Goal: Communication & Community: Answer question/provide support

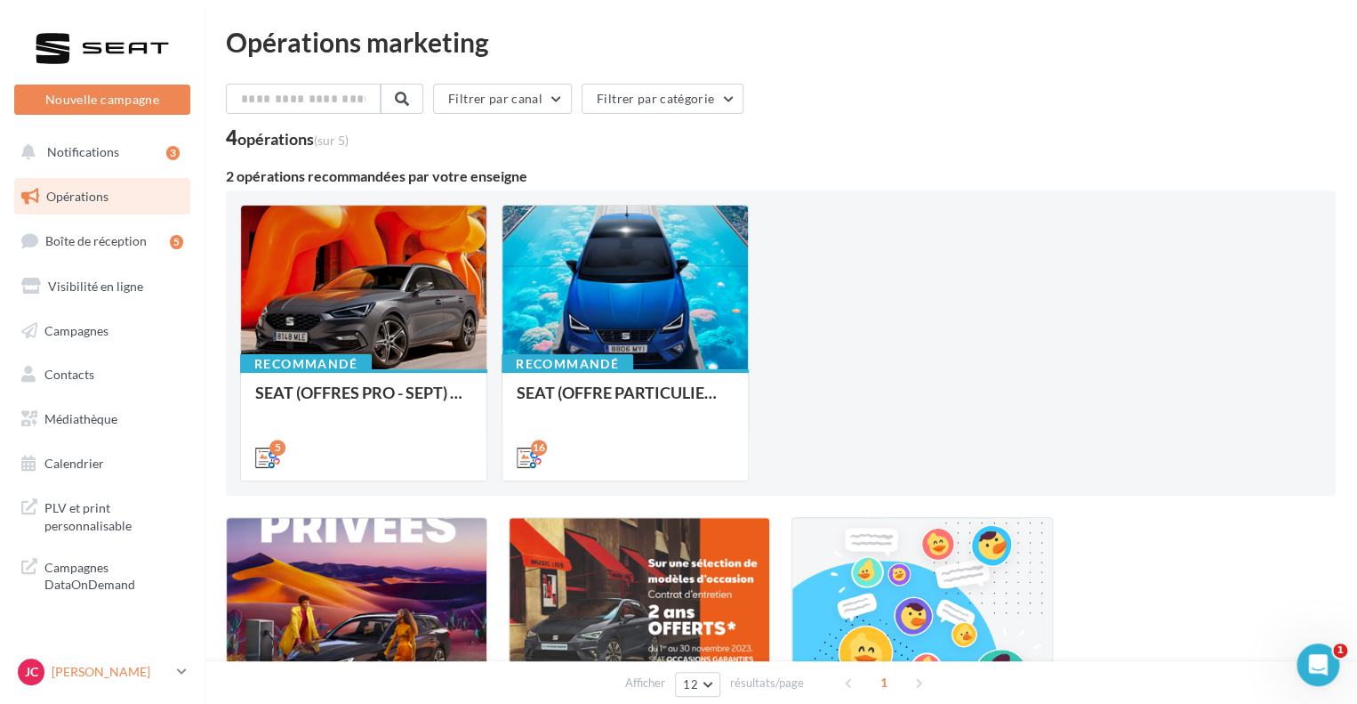
click at [174, 667] on link "[PERSON_NAME] SEAT-ANGOULINS" at bounding box center [102, 672] width 176 height 34
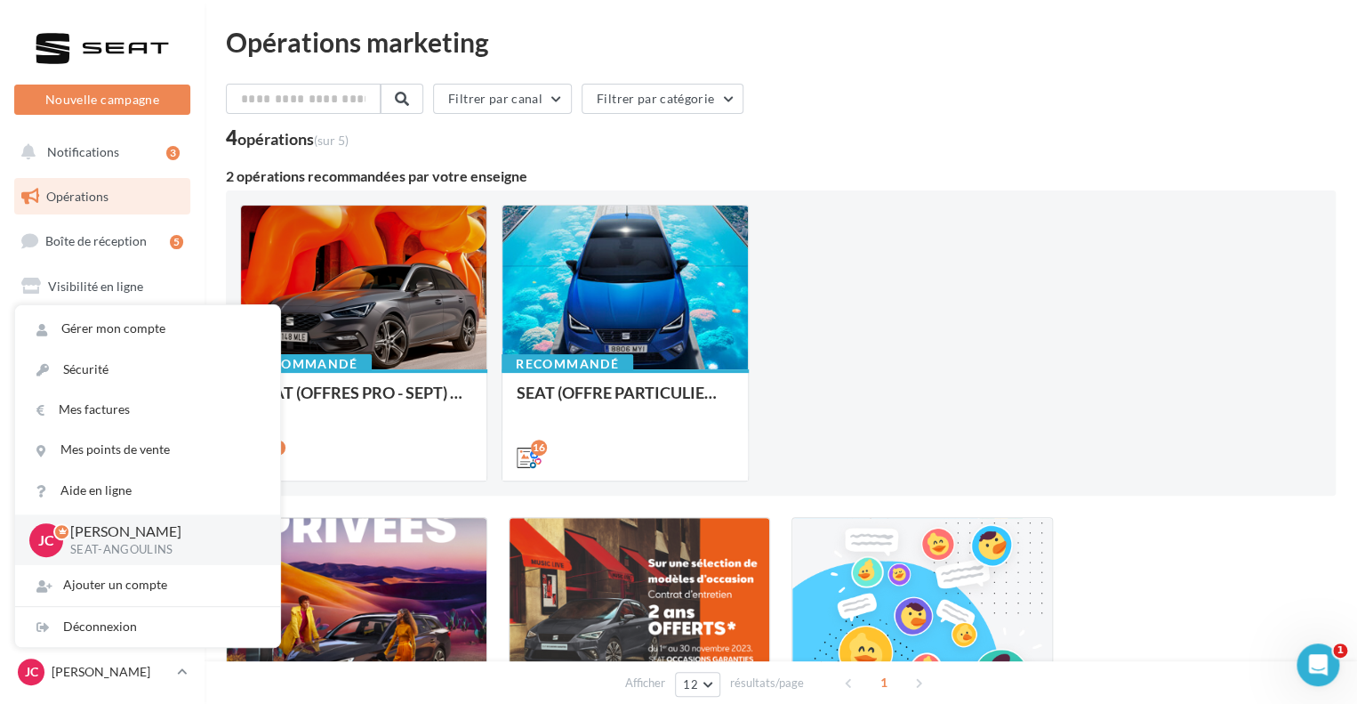
click at [922, 387] on div "Recommandé SEAT (OFFRES PRO - SEPT) - SOCIAL MEDIA 5 Recommandé SEAT (OFFRE PAR…" at bounding box center [781, 343] width 1082 height 277
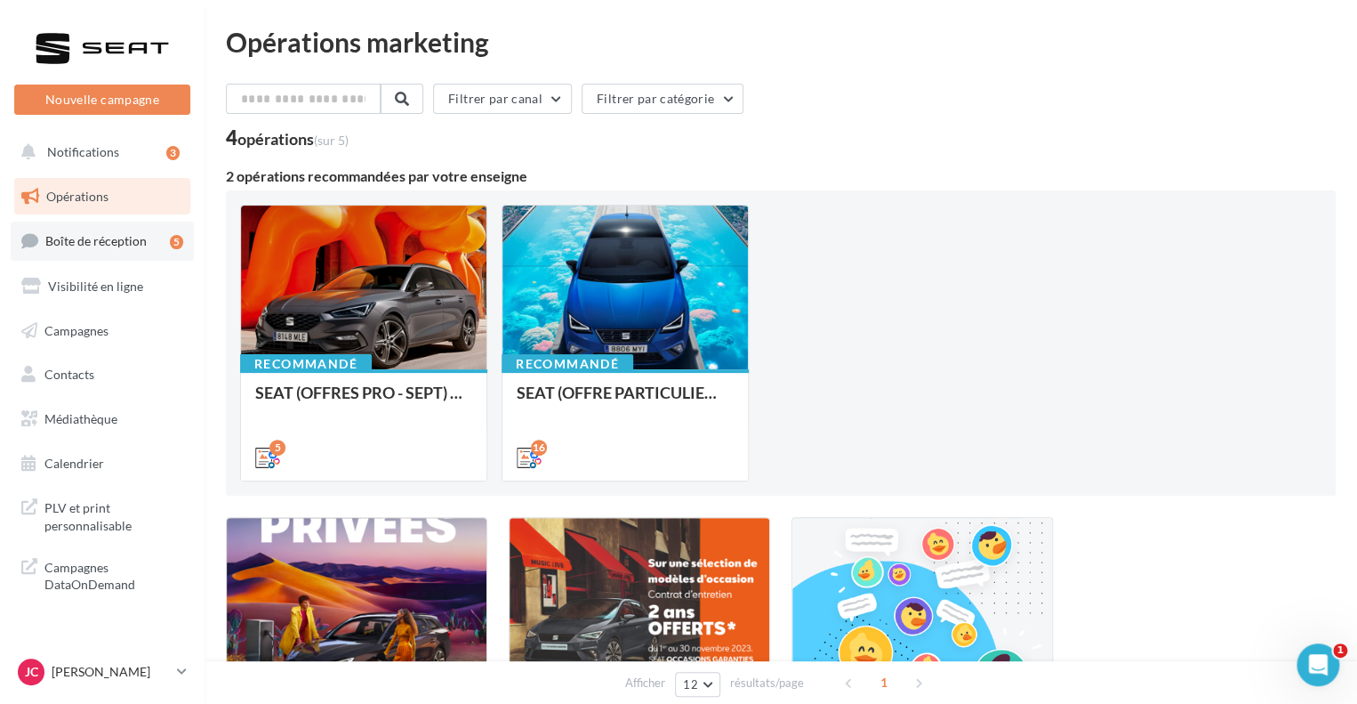
click at [139, 248] on link "Boîte de réception 5" at bounding box center [102, 240] width 183 height 38
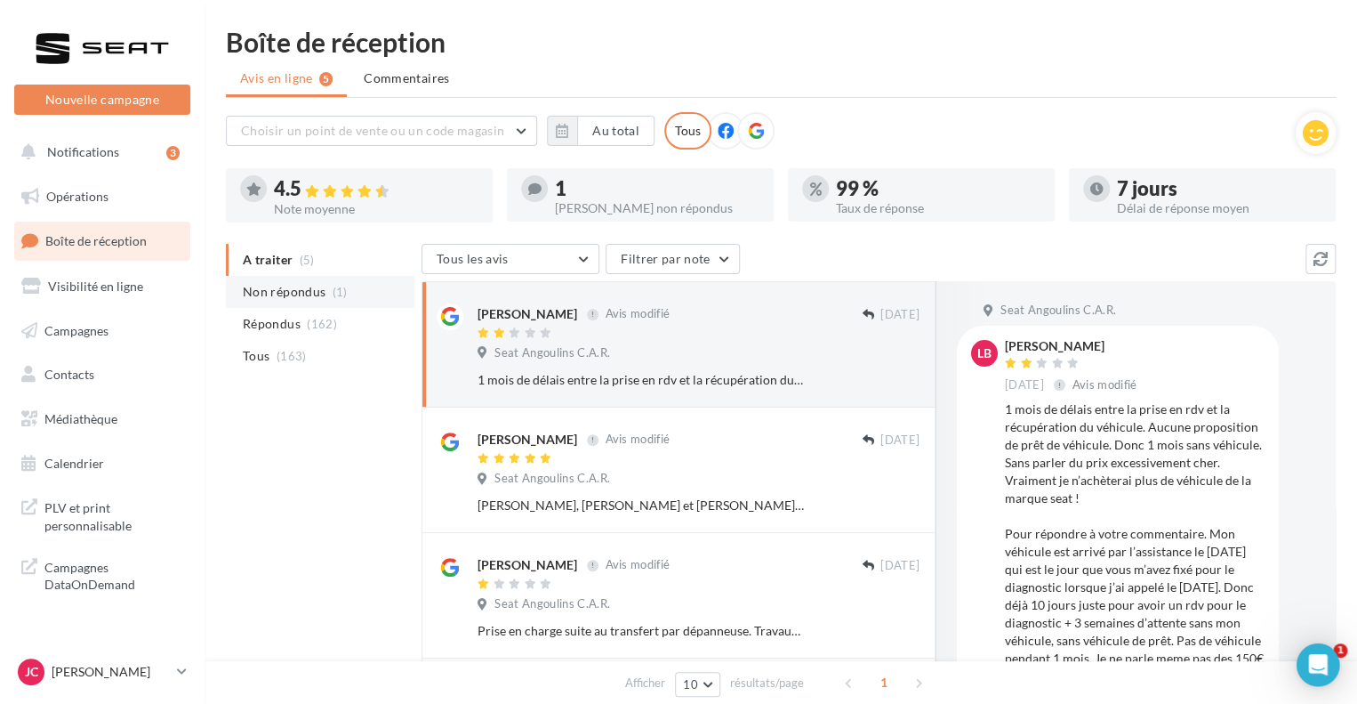
click at [318, 293] on span "Non répondus" at bounding box center [284, 292] width 83 height 18
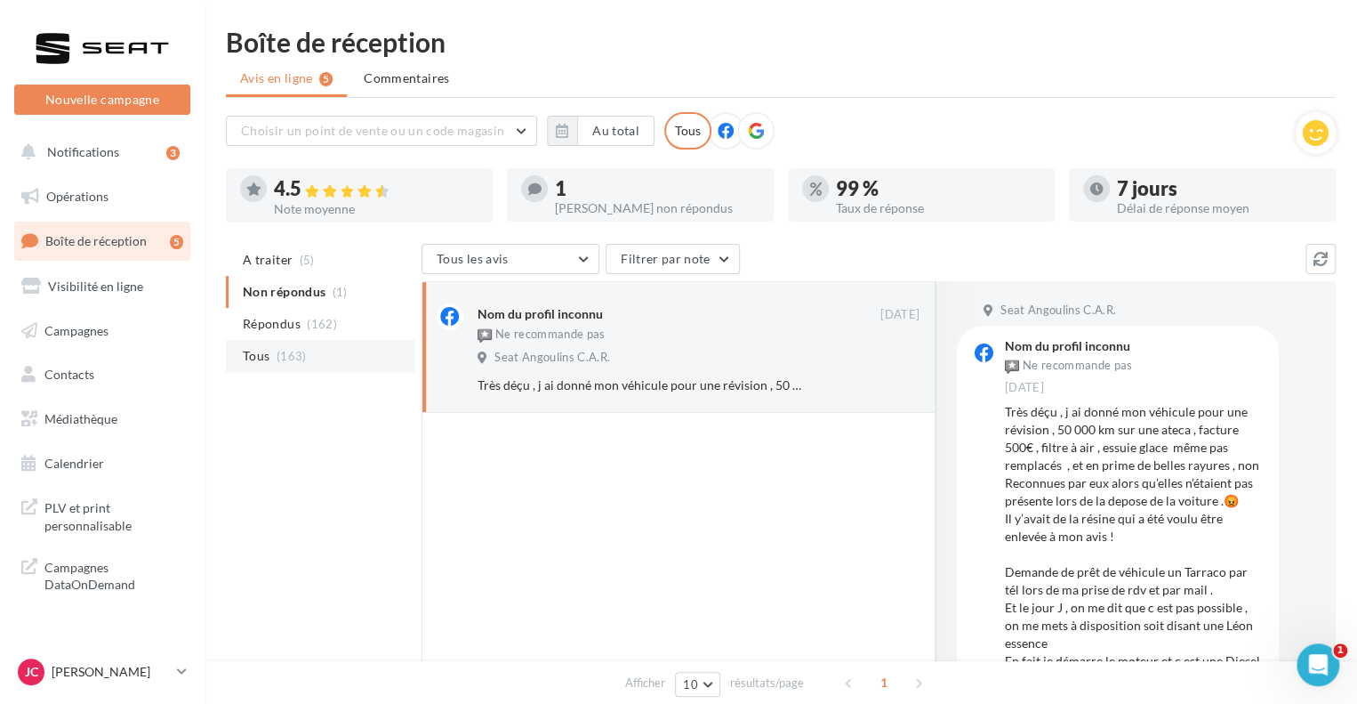
click at [300, 352] on span "(163)" at bounding box center [292, 356] width 30 height 14
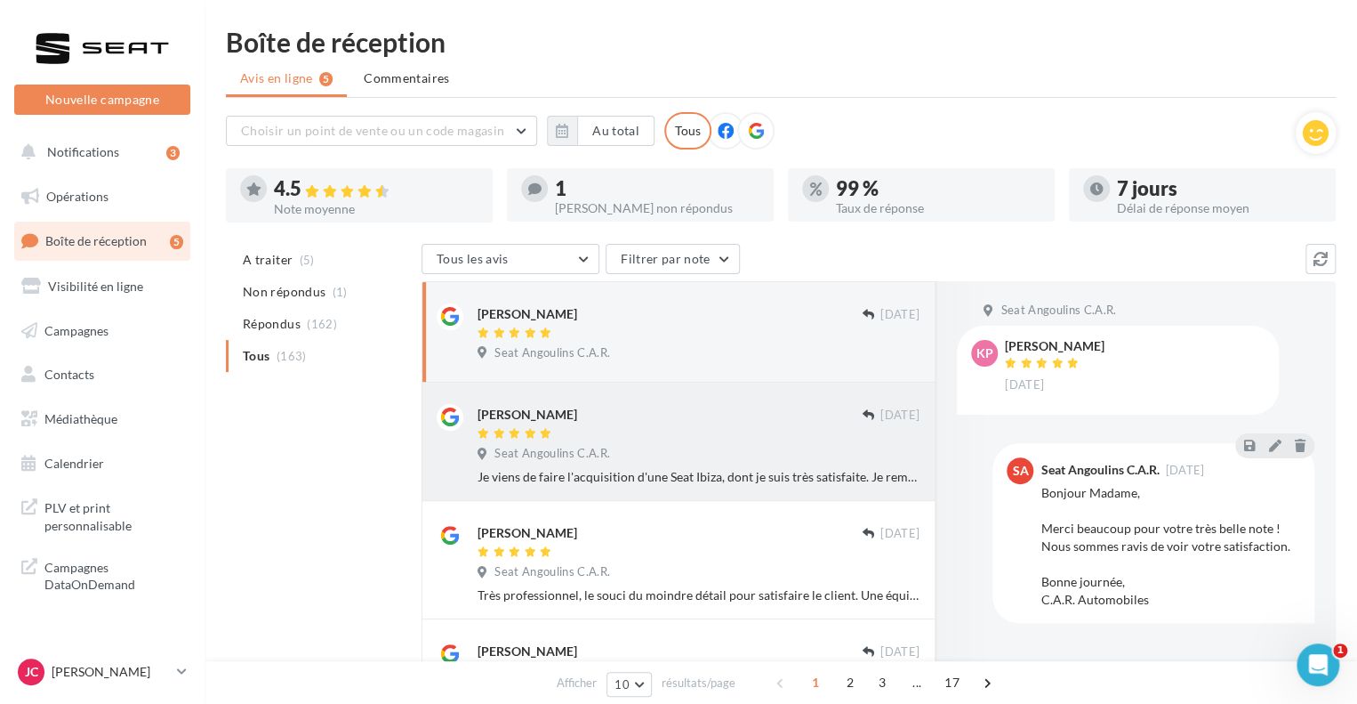
click at [736, 427] on div at bounding box center [670, 434] width 384 height 15
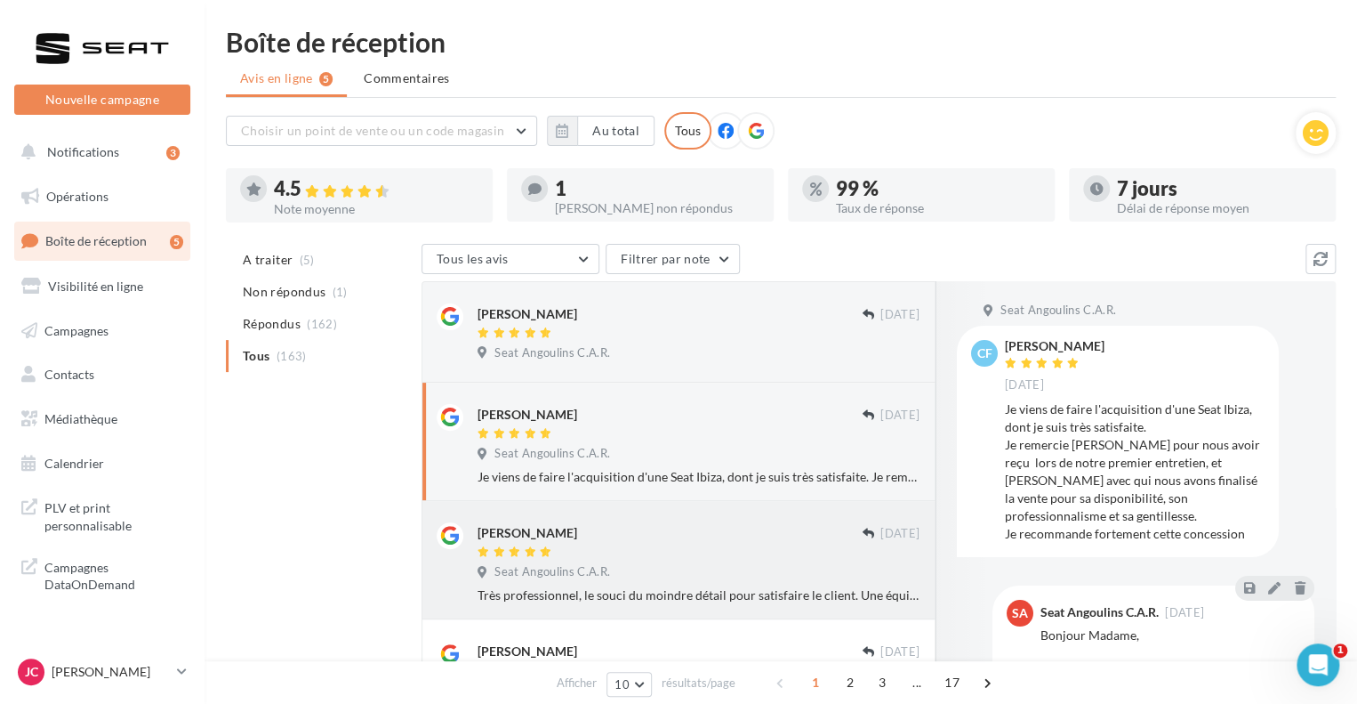
click at [729, 547] on div at bounding box center [670, 552] width 384 height 15
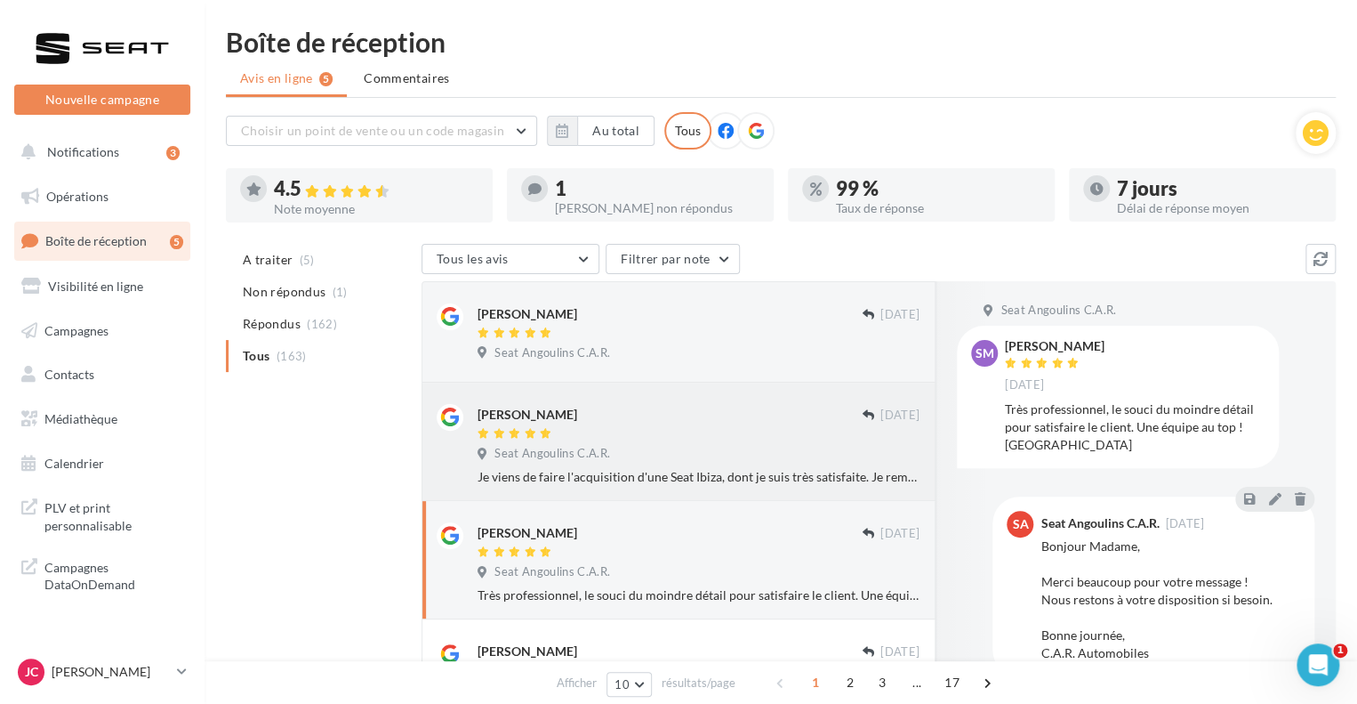
scroll to position [89, 0]
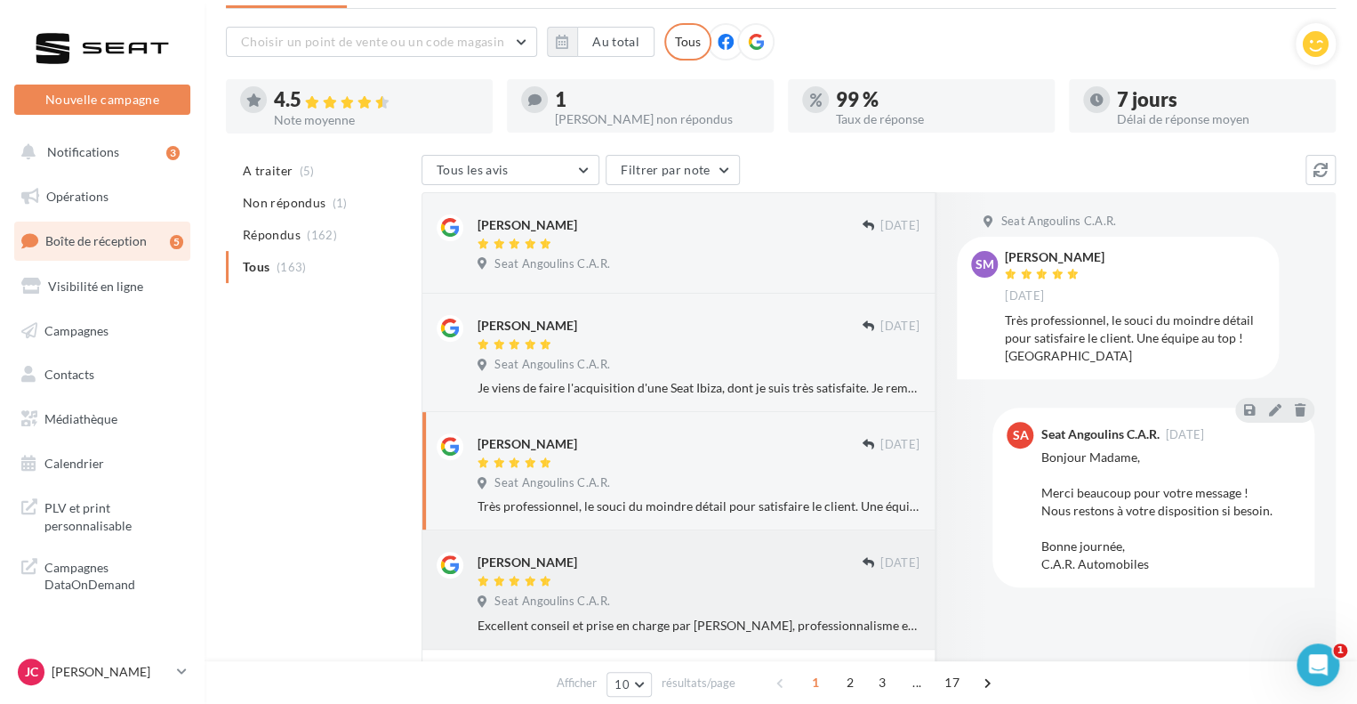
click at [702, 549] on div "[PERSON_NAME] [DATE] Seat Angoulins C.A.R. Excellent conseil et prise en charge…" at bounding box center [679, 588] width 484 height 89
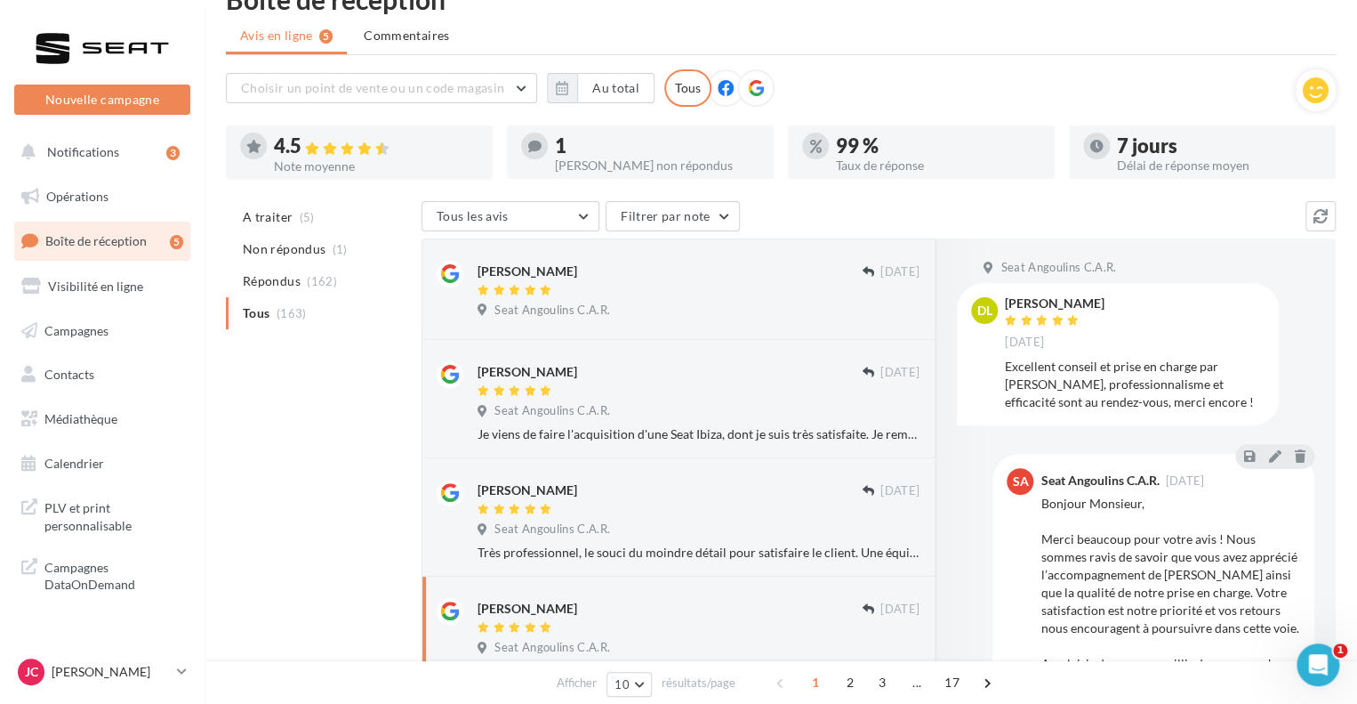
scroll to position [0, 0]
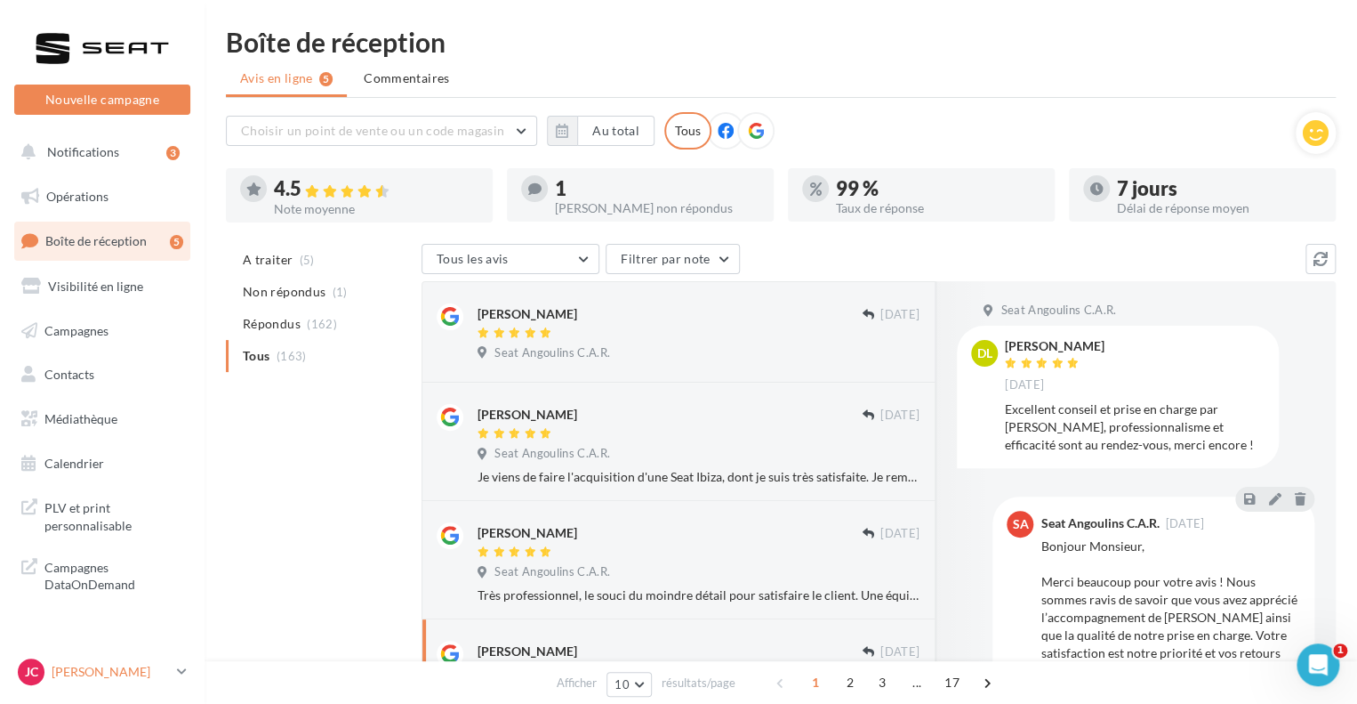
click at [149, 672] on p "[PERSON_NAME]" at bounding box center [111, 672] width 118 height 18
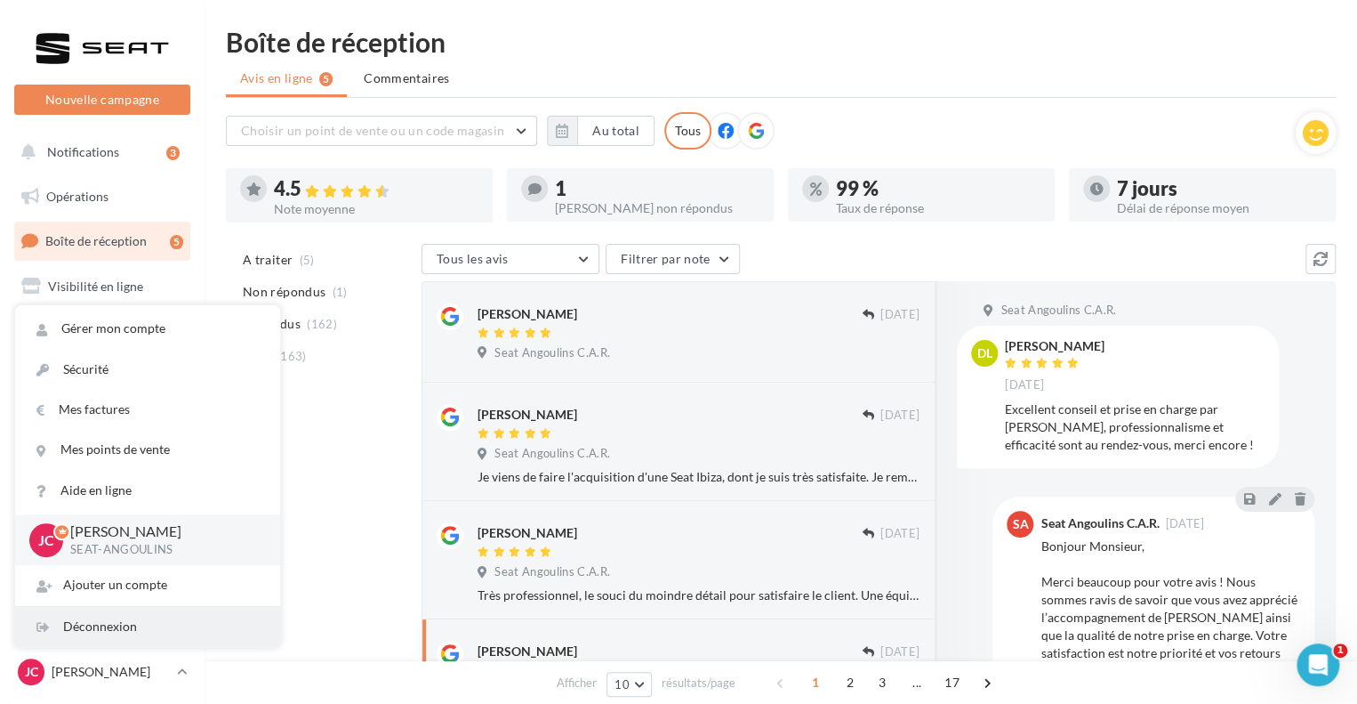
click at [128, 627] on div "Déconnexion" at bounding box center [147, 627] width 265 height 40
